Goal: Transaction & Acquisition: Subscribe to service/newsletter

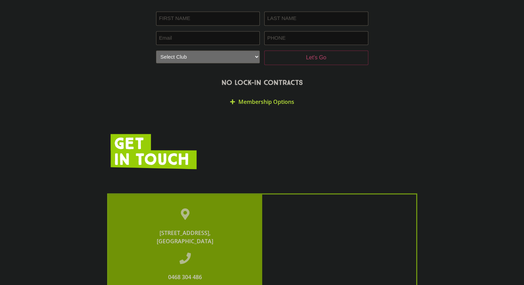
scroll to position [1240, 0]
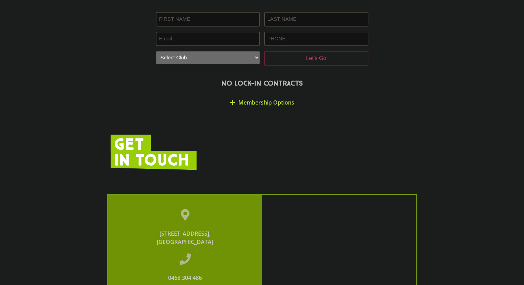
click at [246, 98] on link "Membership Options" at bounding box center [266, 102] width 56 height 8
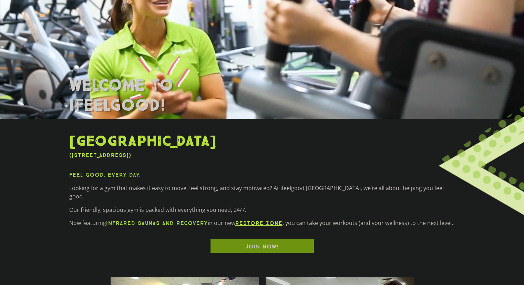
scroll to position [103, 0]
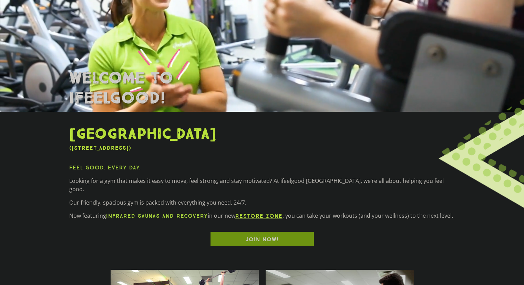
click at [201, 160] on div "[GEOGRAPHIC_DATA] ([STREET_ADDRESS]) Feel Good. Every Day. Looking for a gym th…" at bounding box center [262, 185] width 393 height 127
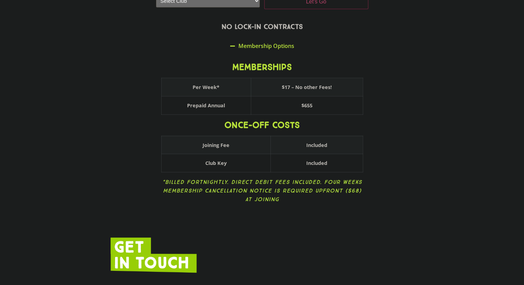
scroll to position [1309, 0]
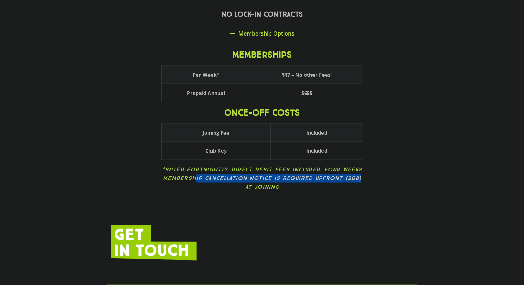
drag, startPoint x: 316, startPoint y: 145, endPoint x: 196, endPoint y: 145, distance: 119.9
click at [196, 165] on p "*Billed Fortnightly. Direct Debit fees included. Four weeks membership cancella…" at bounding box center [262, 178] width 202 height 26
click at [253, 166] on icon "*Billed Fortnightly. Direct Debit fees included. Four weeks membership cancella…" at bounding box center [262, 178] width 200 height 24
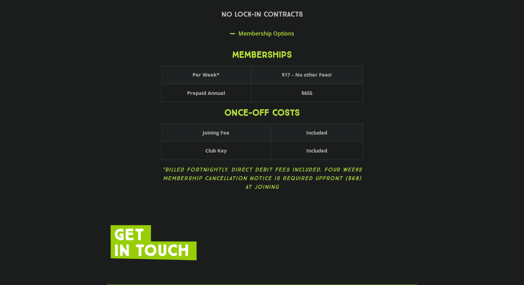
click at [431, 142] on section "Join now. First NAME (Required) LAST NAME (Required) Email (Required) PHONE (Re…" at bounding box center [262, 57] width 524 height 292
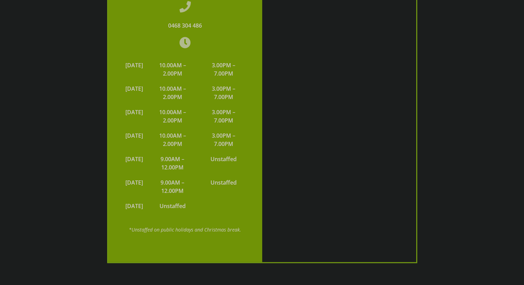
scroll to position [1653, 0]
